Goal: Find specific page/section: Find specific page/section

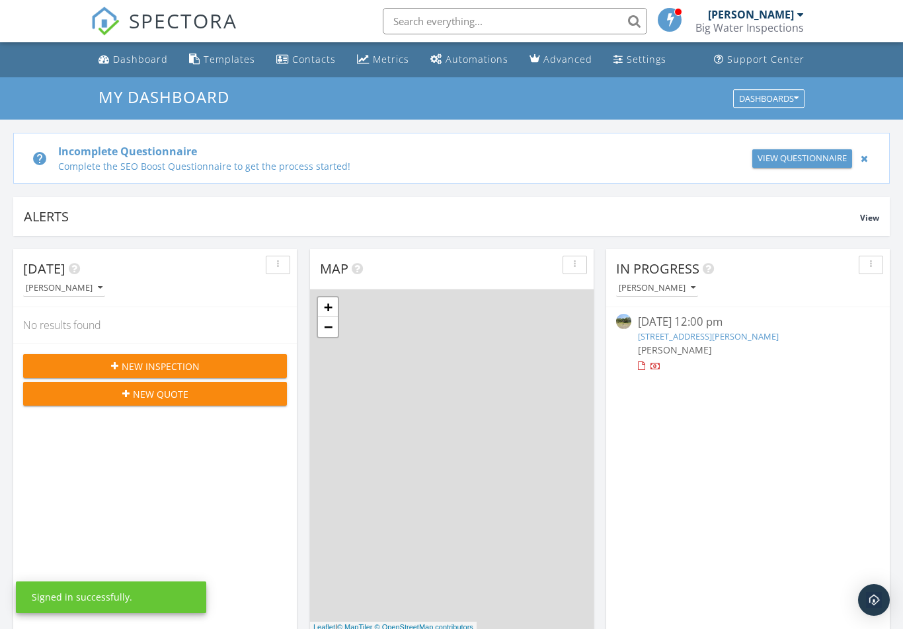
scroll to position [1203, 903]
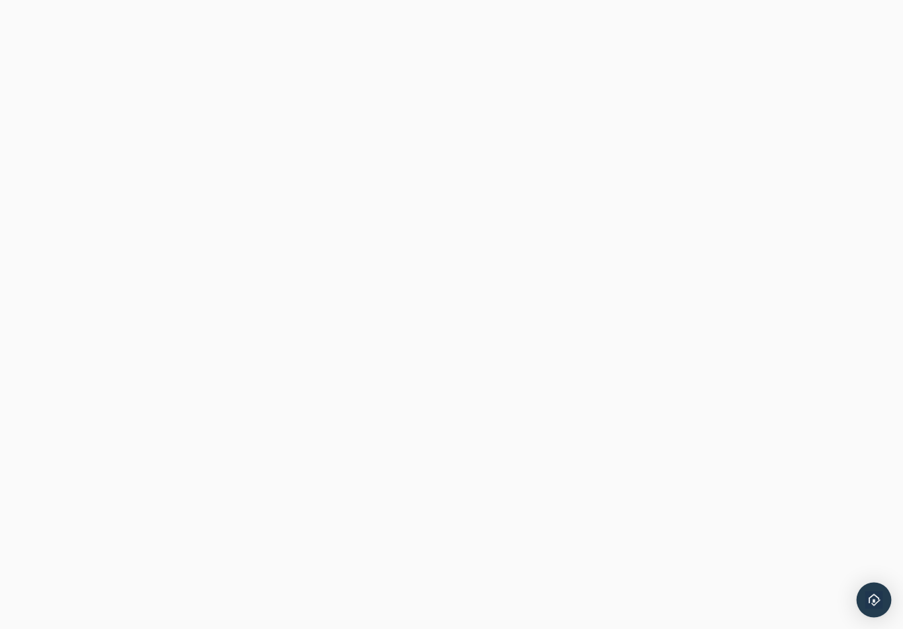
click at [874, 591] on div "Open Intercom Messenger" at bounding box center [873, 600] width 35 height 35
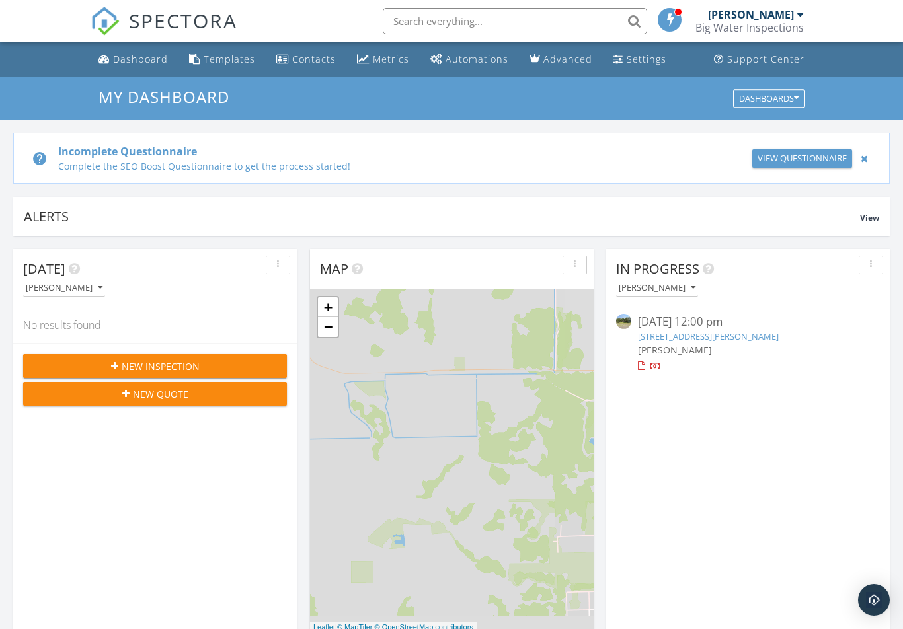
scroll to position [1203, 903]
click at [794, 159] on div "View Questionnaire" at bounding box center [801, 158] width 89 height 13
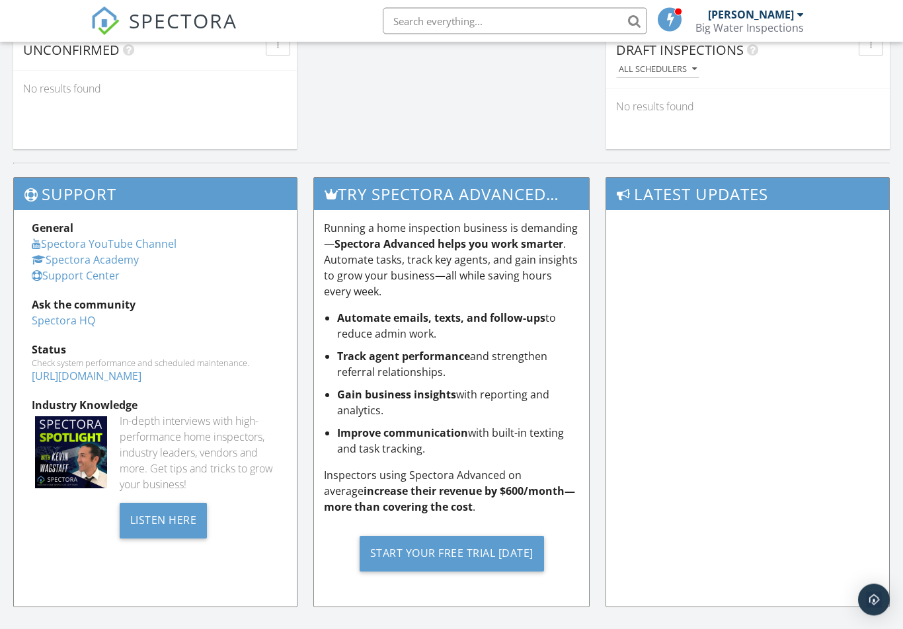
scroll to position [1277, 0]
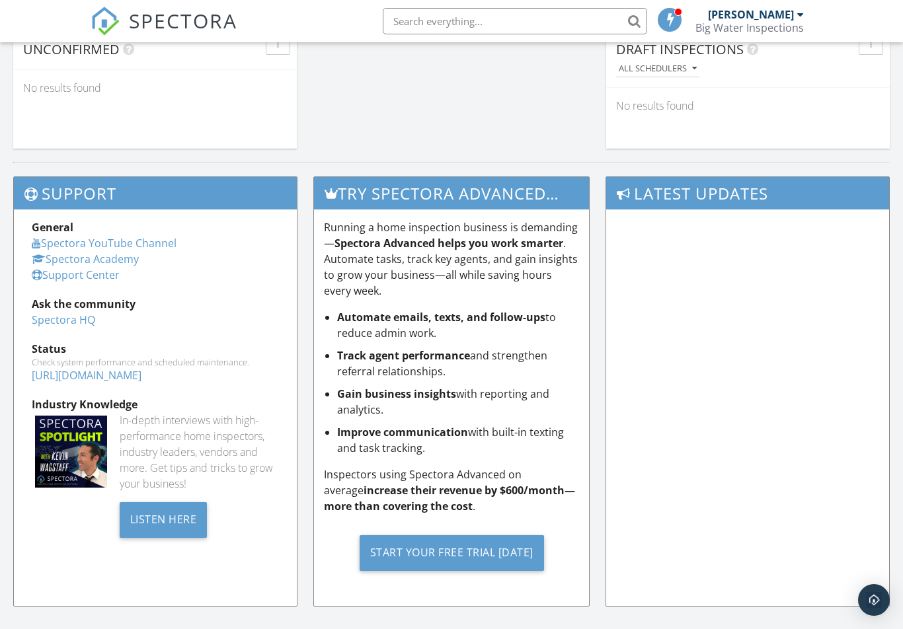
click at [98, 263] on link "Spectora Academy" at bounding box center [85, 259] width 107 height 15
